Goal: Information Seeking & Learning: Find specific fact

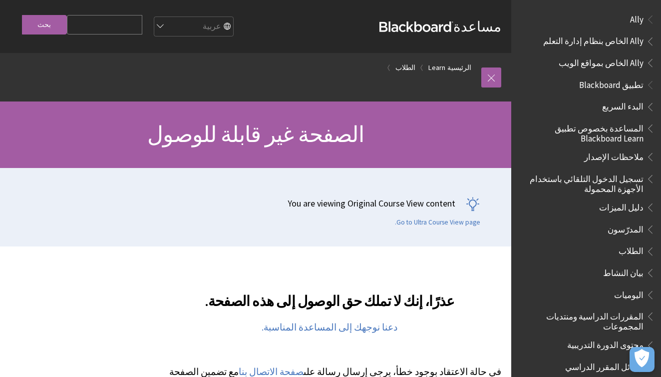
click at [131, 24] on input "Search Query" at bounding box center [104, 24] width 75 height 19
type input "adpoly"
click at [44, 25] on input "بحث" at bounding box center [44, 24] width 45 height 19
